Goal: Register for event/course

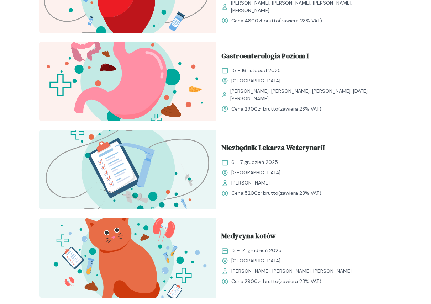
scroll to position [854, 0]
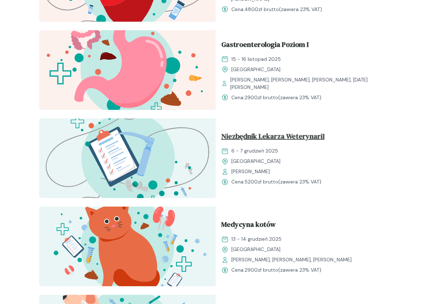
click at [260, 137] on span "Niezbędnik Lekarza WeterynariI" at bounding box center [272, 138] width 103 height 14
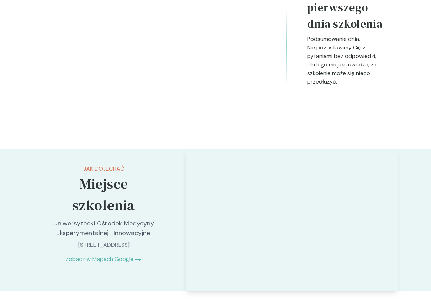
scroll to position [1814, 0]
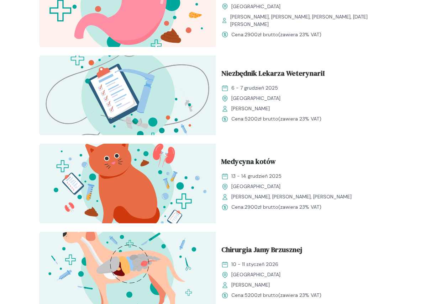
scroll to position [925, 0]
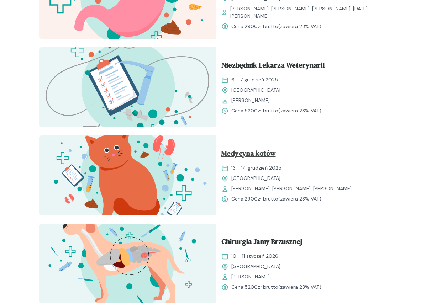
click at [256, 151] on span "Medycyna kotów" at bounding box center [248, 155] width 54 height 14
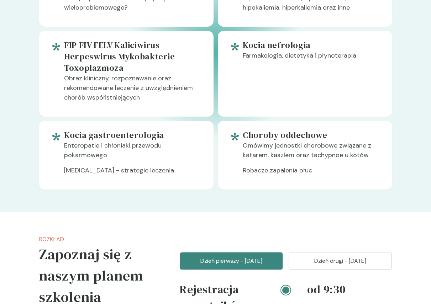
scroll to position [533, 0]
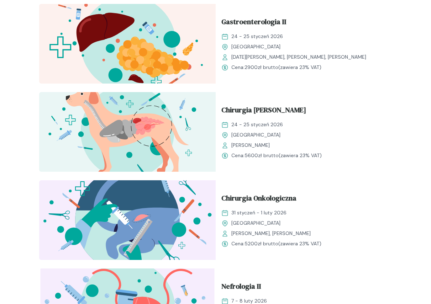
scroll to position [1245, 0]
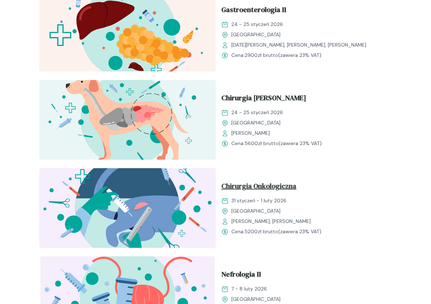
click at [258, 185] on span "Chirurgia Onkologiczna" at bounding box center [258, 188] width 75 height 14
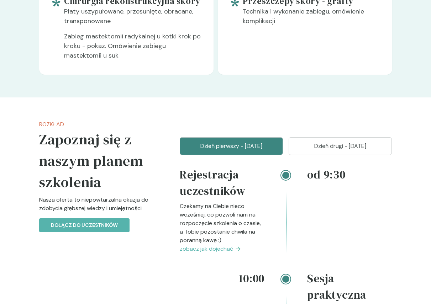
scroll to position [782, 0]
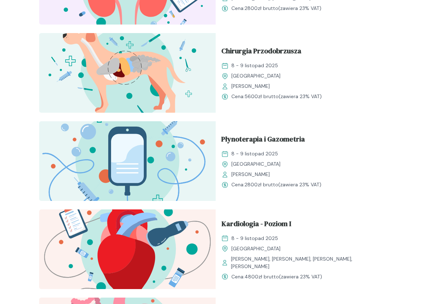
scroll to position [533, 0]
